Goal: Navigation & Orientation: Find specific page/section

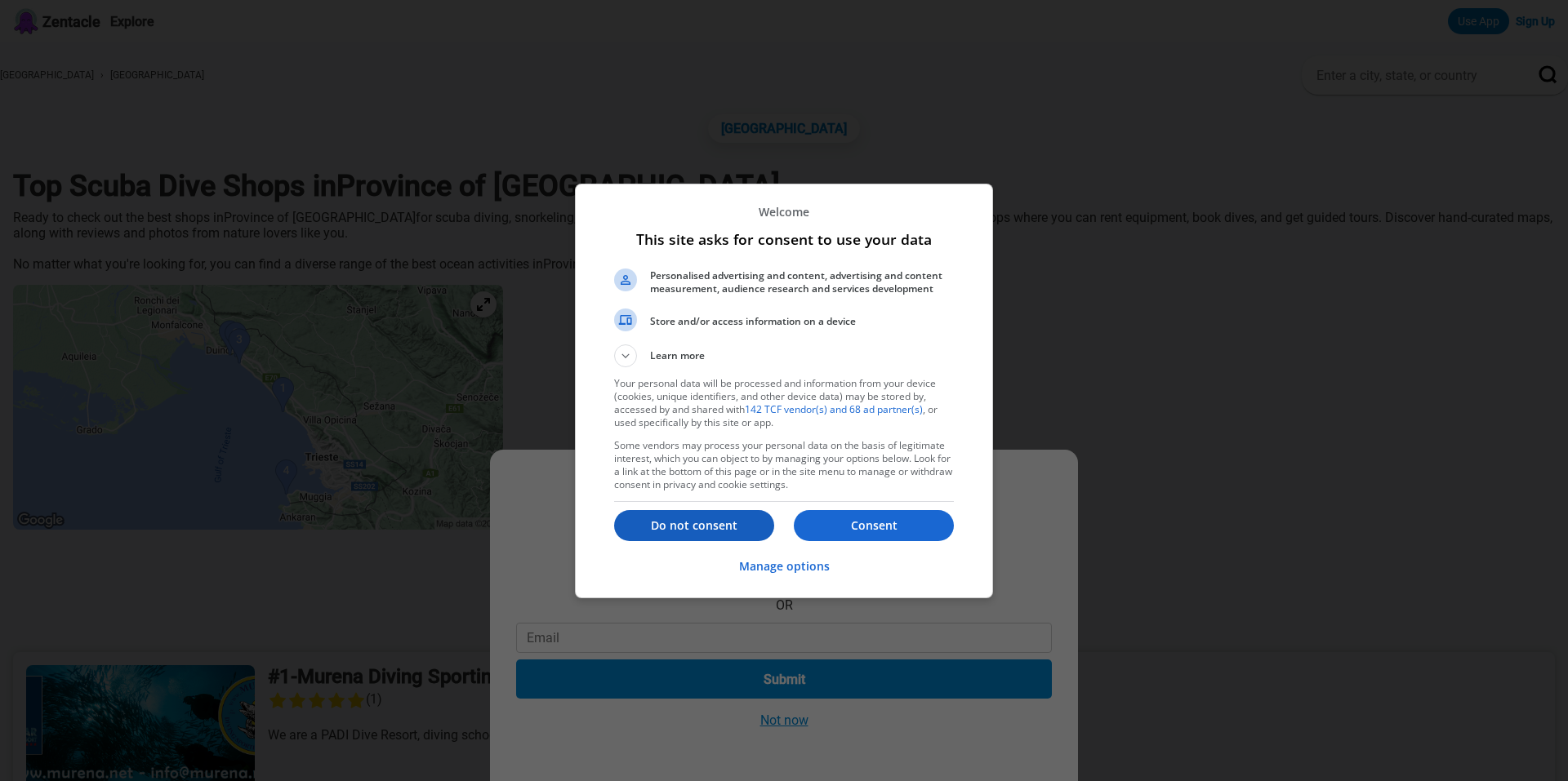
click at [672, 524] on p "Do not consent" at bounding box center [694, 525] width 160 height 16
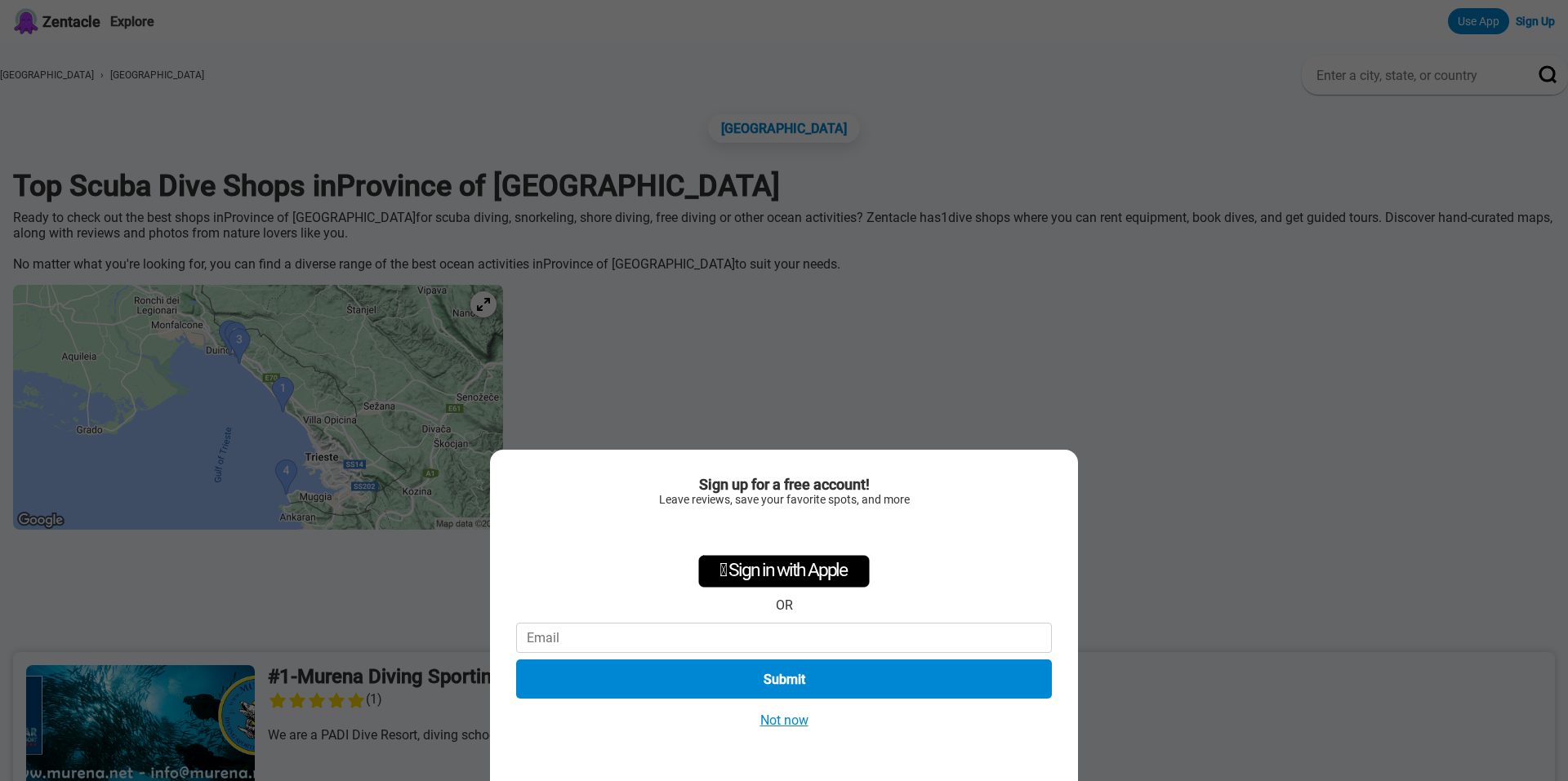
click at [790, 721] on button "Not now" at bounding box center [784, 720] width 58 height 17
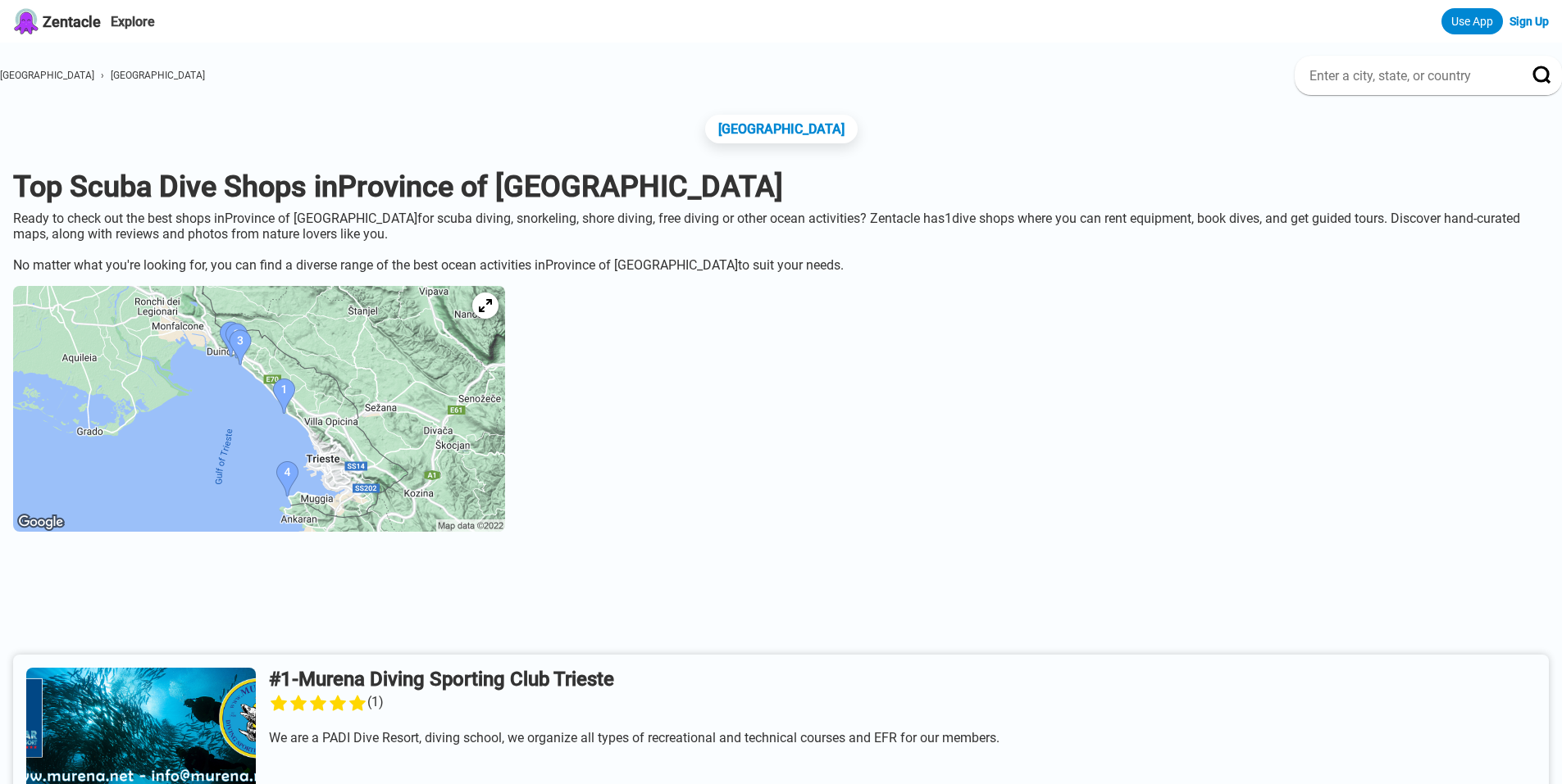
click at [384, 493] on img at bounding box center [259, 409] width 492 height 246
click at [339, 499] on img at bounding box center [259, 409] width 492 height 246
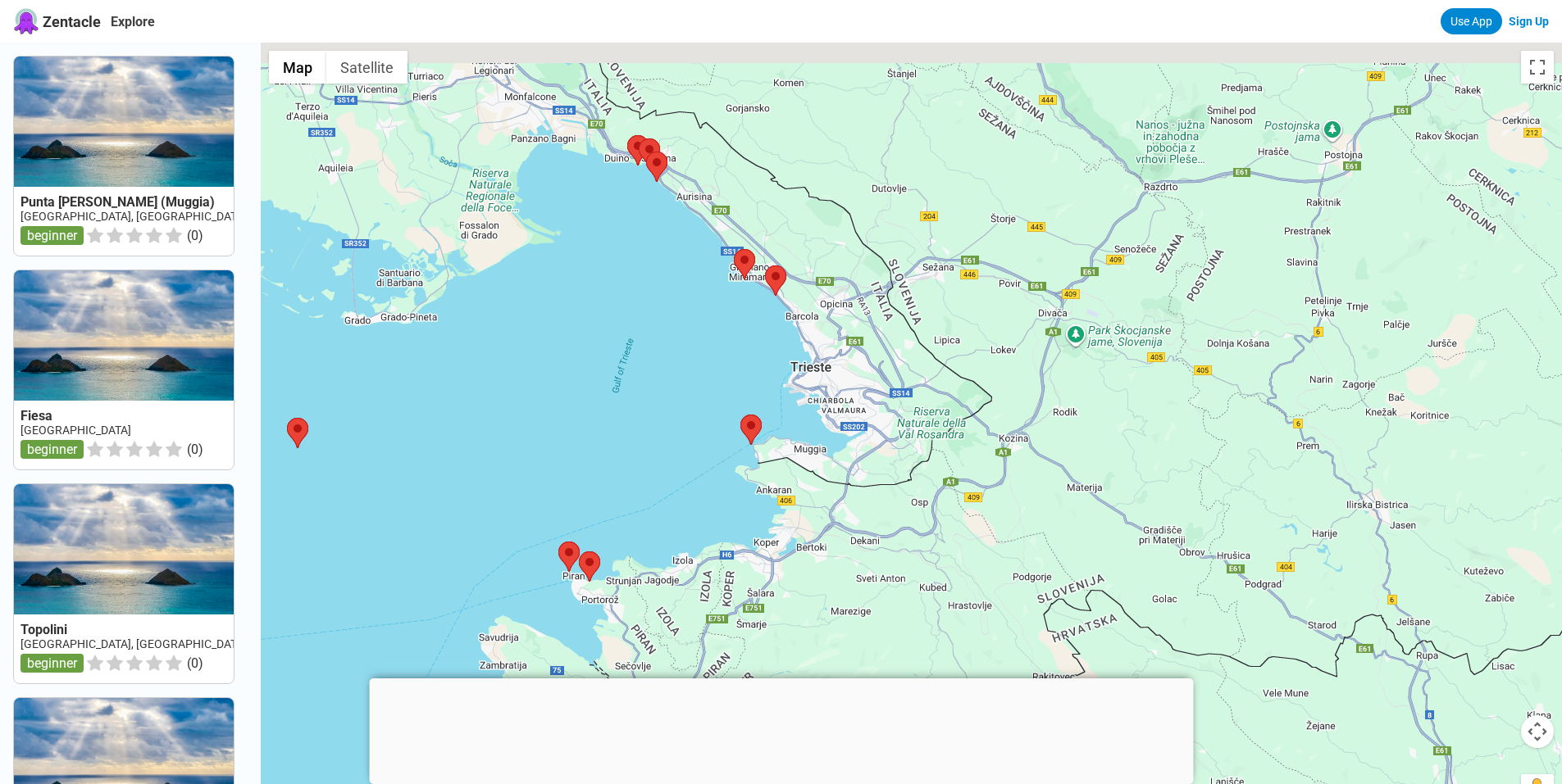
drag, startPoint x: 829, startPoint y: 339, endPoint x: 796, endPoint y: 487, distance: 151.6
click at [796, 487] on div at bounding box center [911, 434] width 1302 height 784
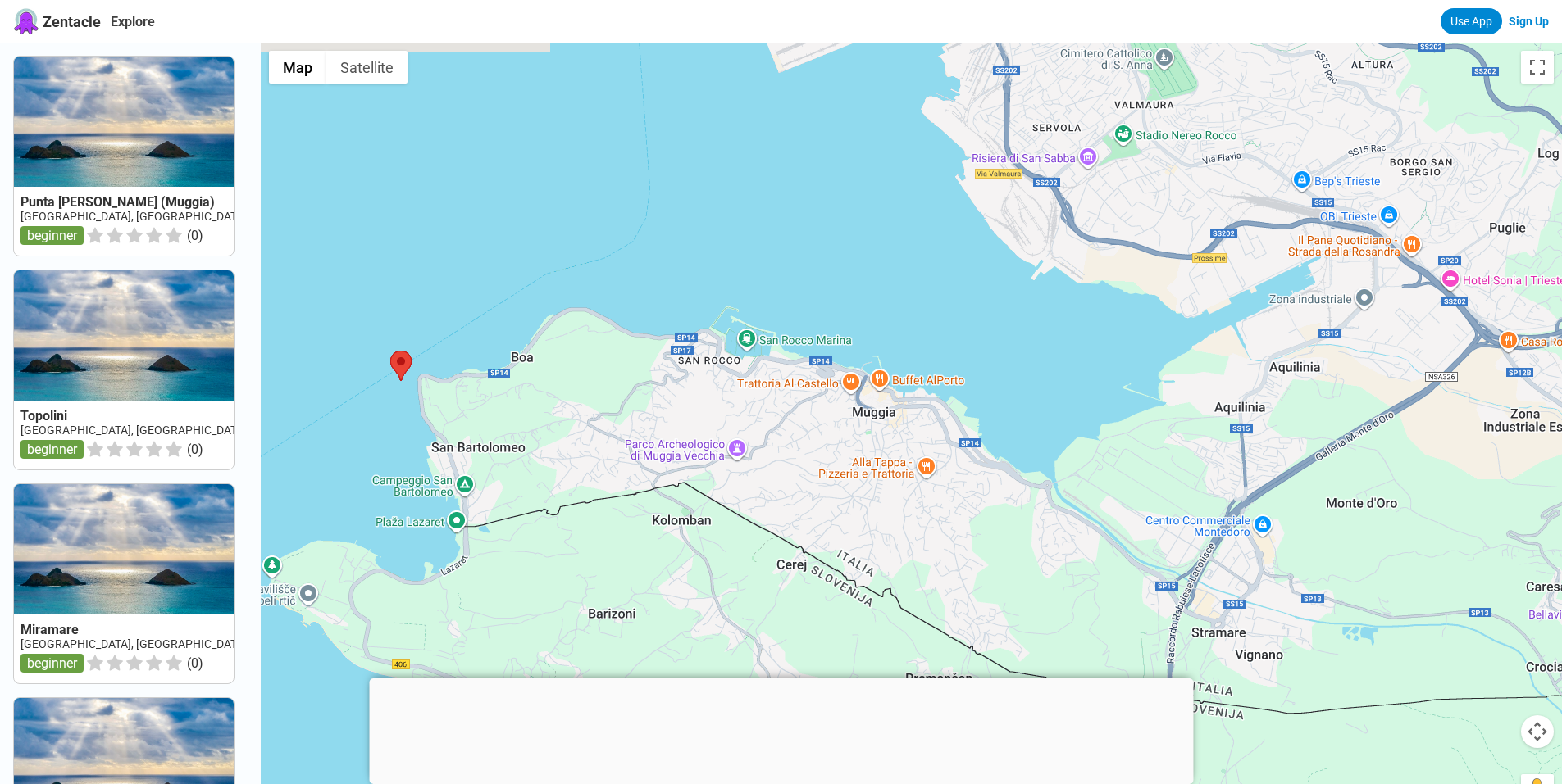
drag, startPoint x: 859, startPoint y: 446, endPoint x: 684, endPoint y: 471, distance: 176.8
click at [684, 471] on div at bounding box center [911, 434] width 1302 height 784
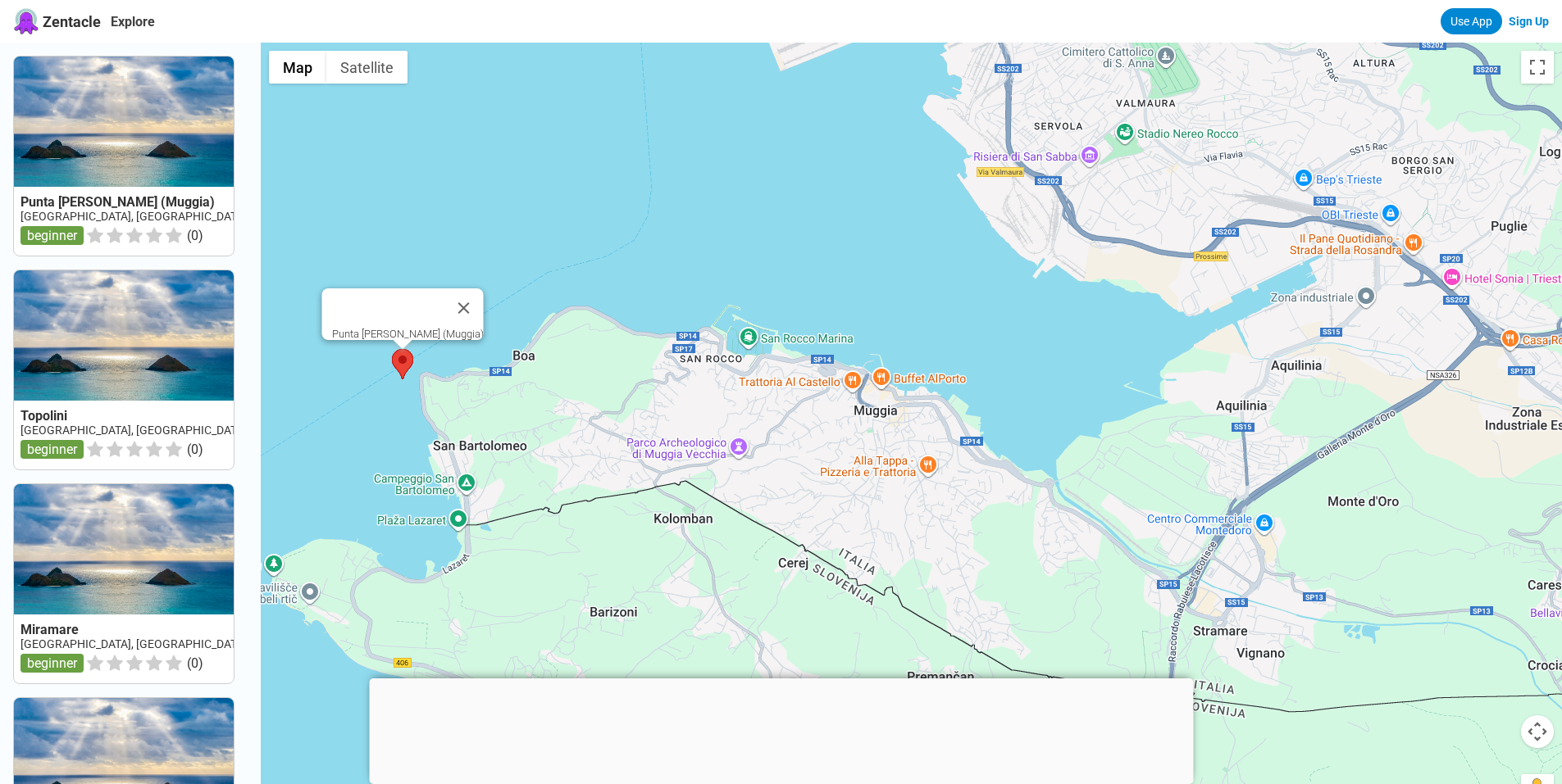
click at [392, 349] on area at bounding box center [392, 349] width 0 height 0
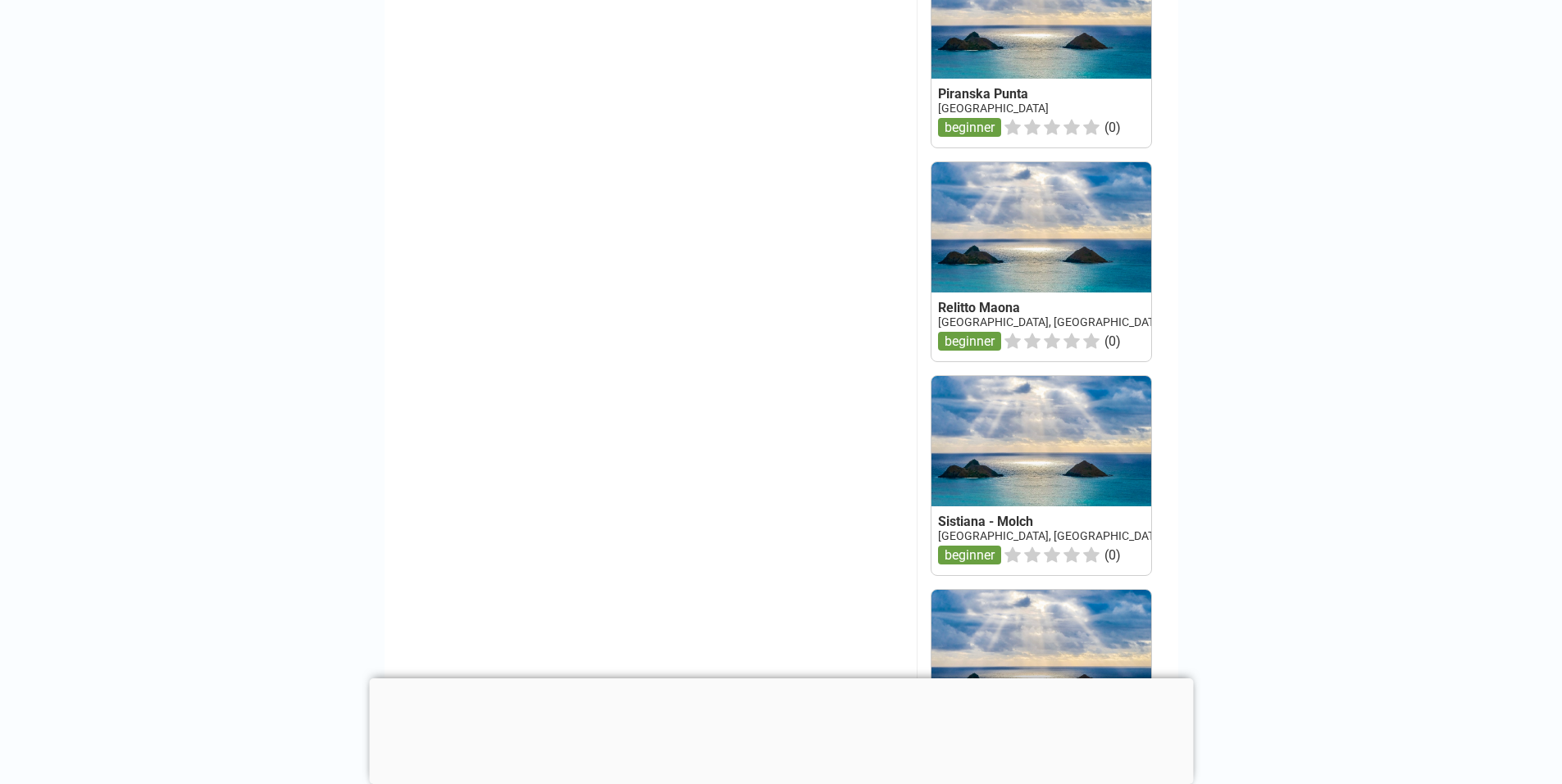
scroll to position [1530, 0]
